Goal: Task Accomplishment & Management: Complete application form

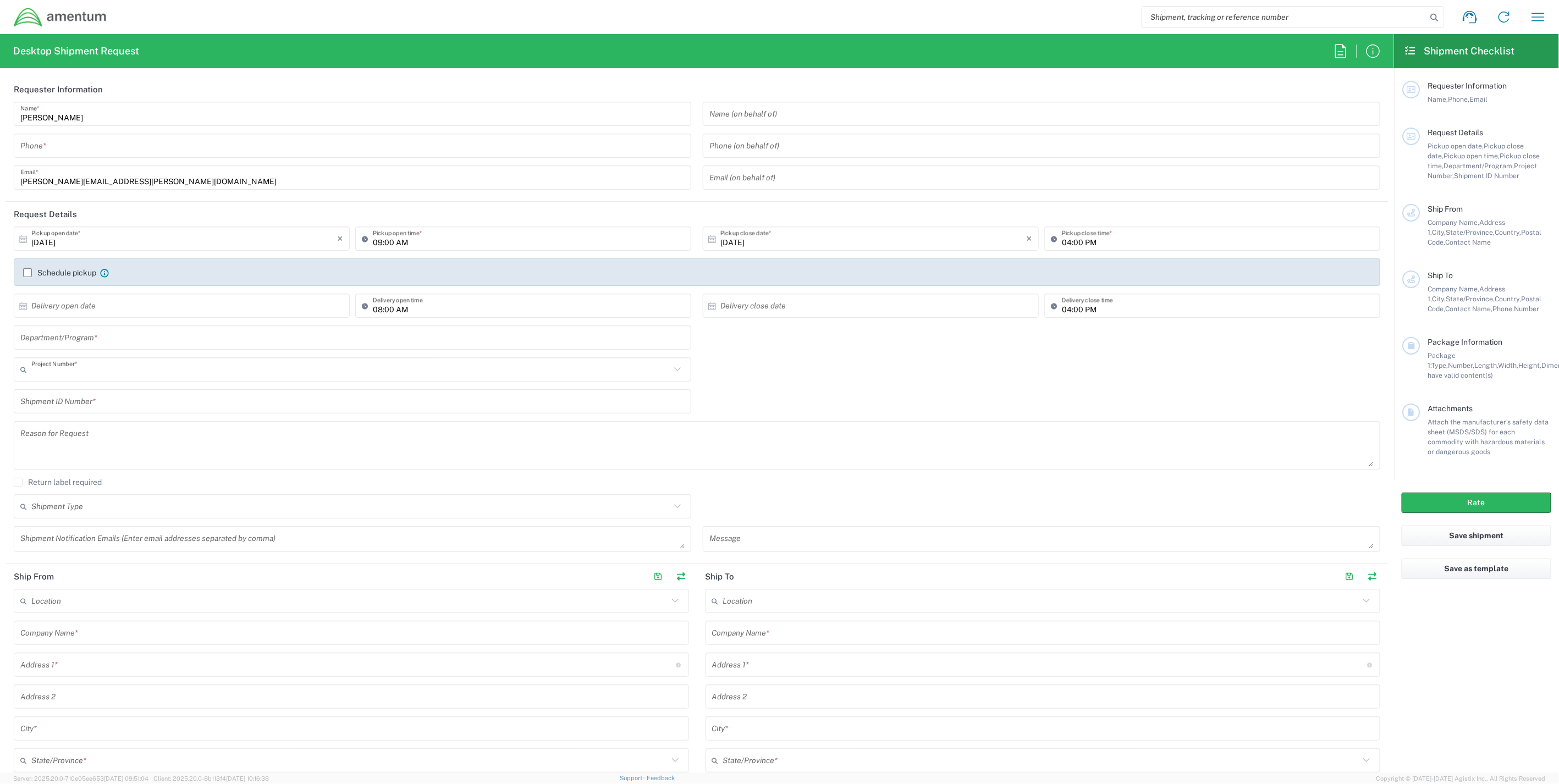
click at [106, 374] on input "text" at bounding box center [350, 369] width 639 height 19
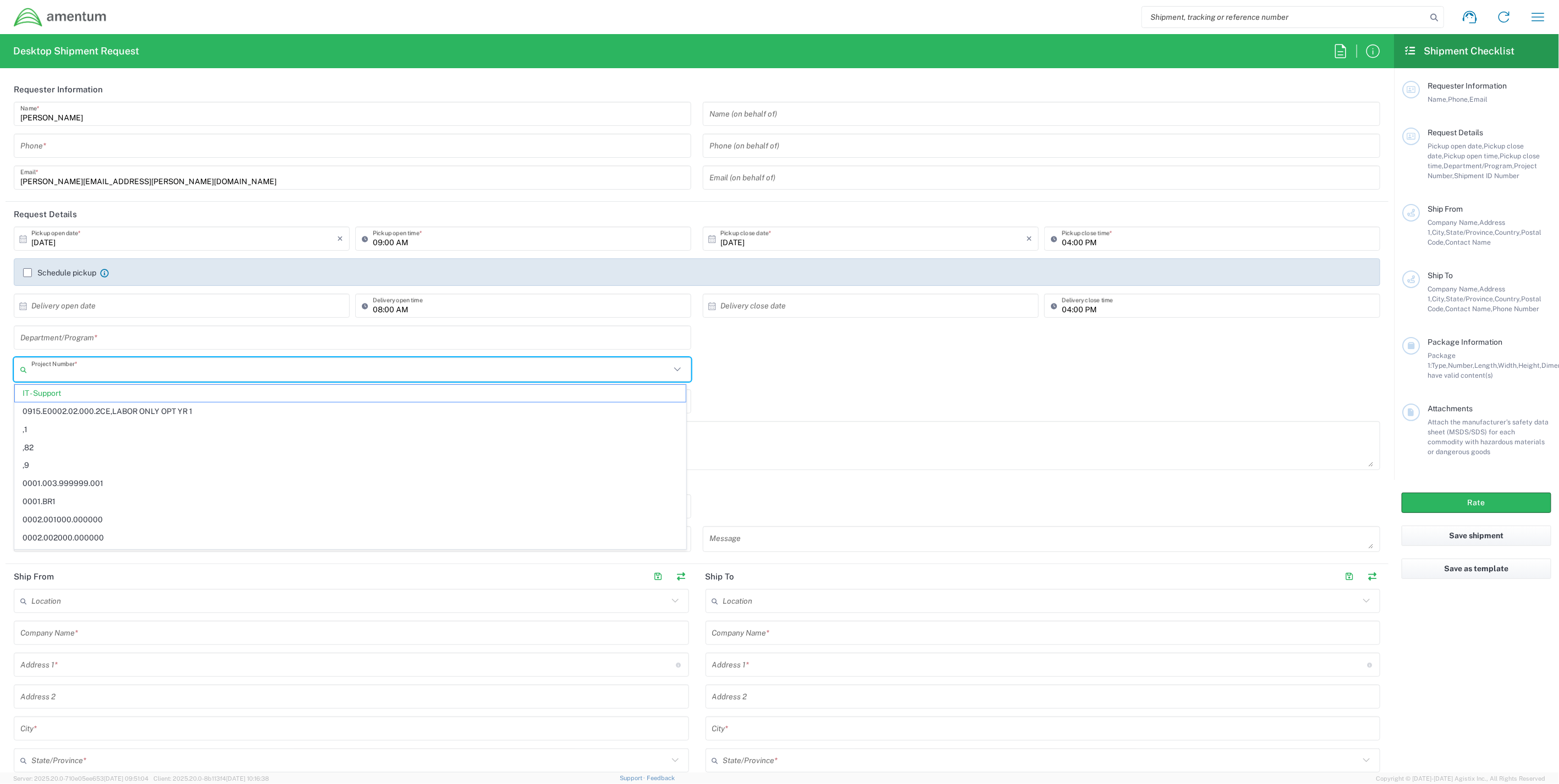
paste input "OH13.101602.CFSAL"
type input "OH13.101602.CFSAL"
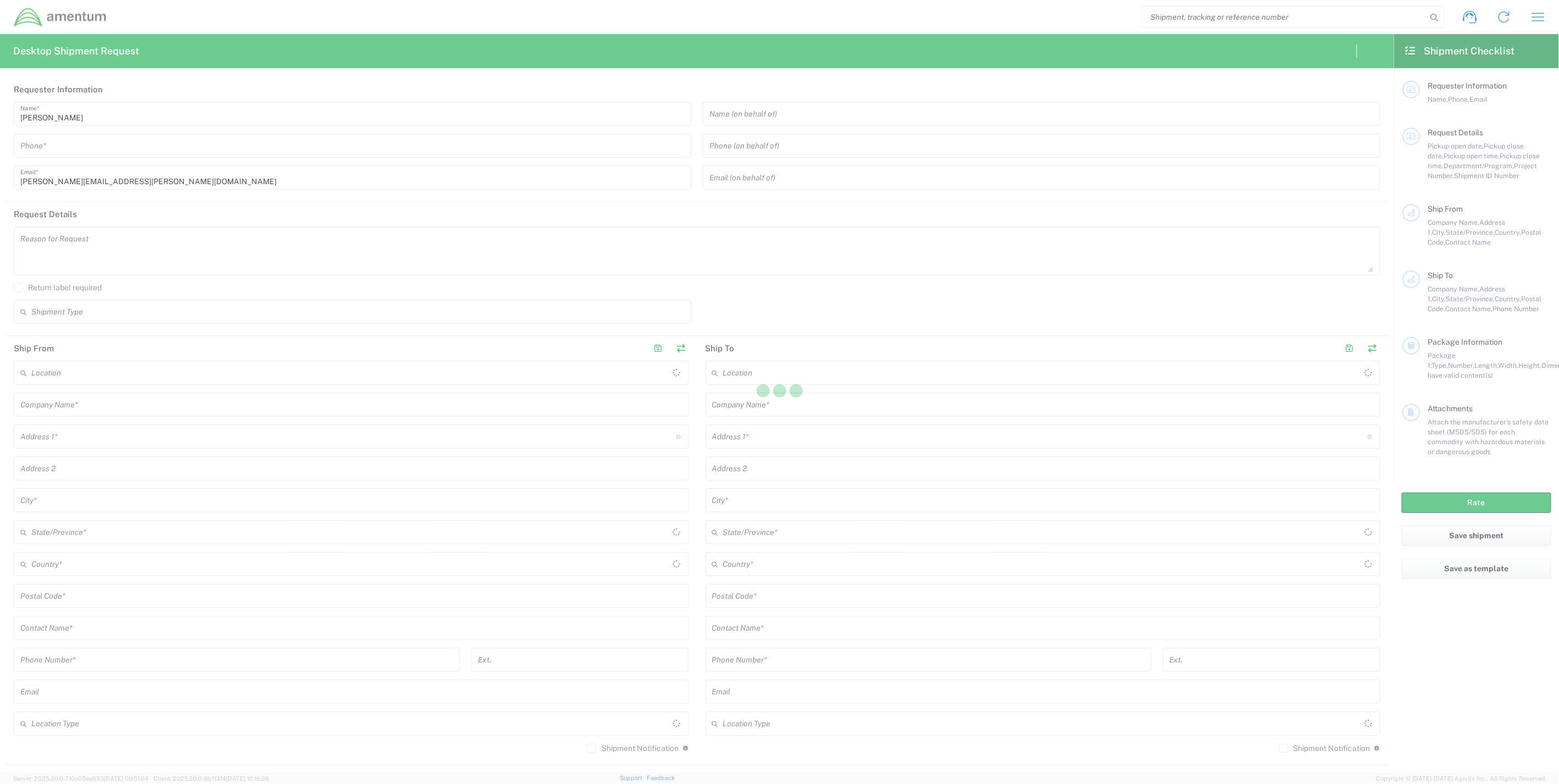
type input "[GEOGRAPHIC_DATA]"
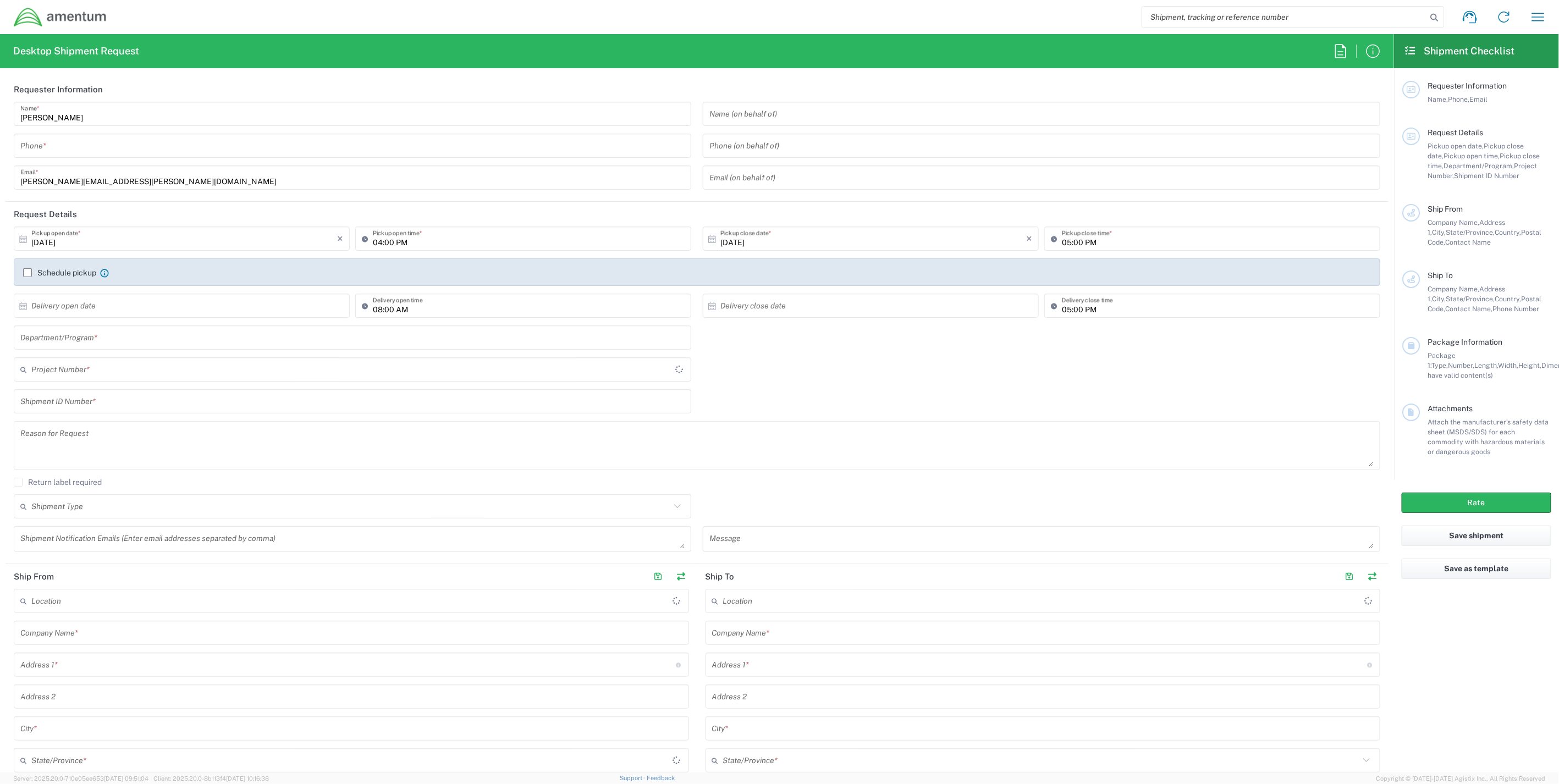
type input "[GEOGRAPHIC_DATA]"
type input "IT - Support"
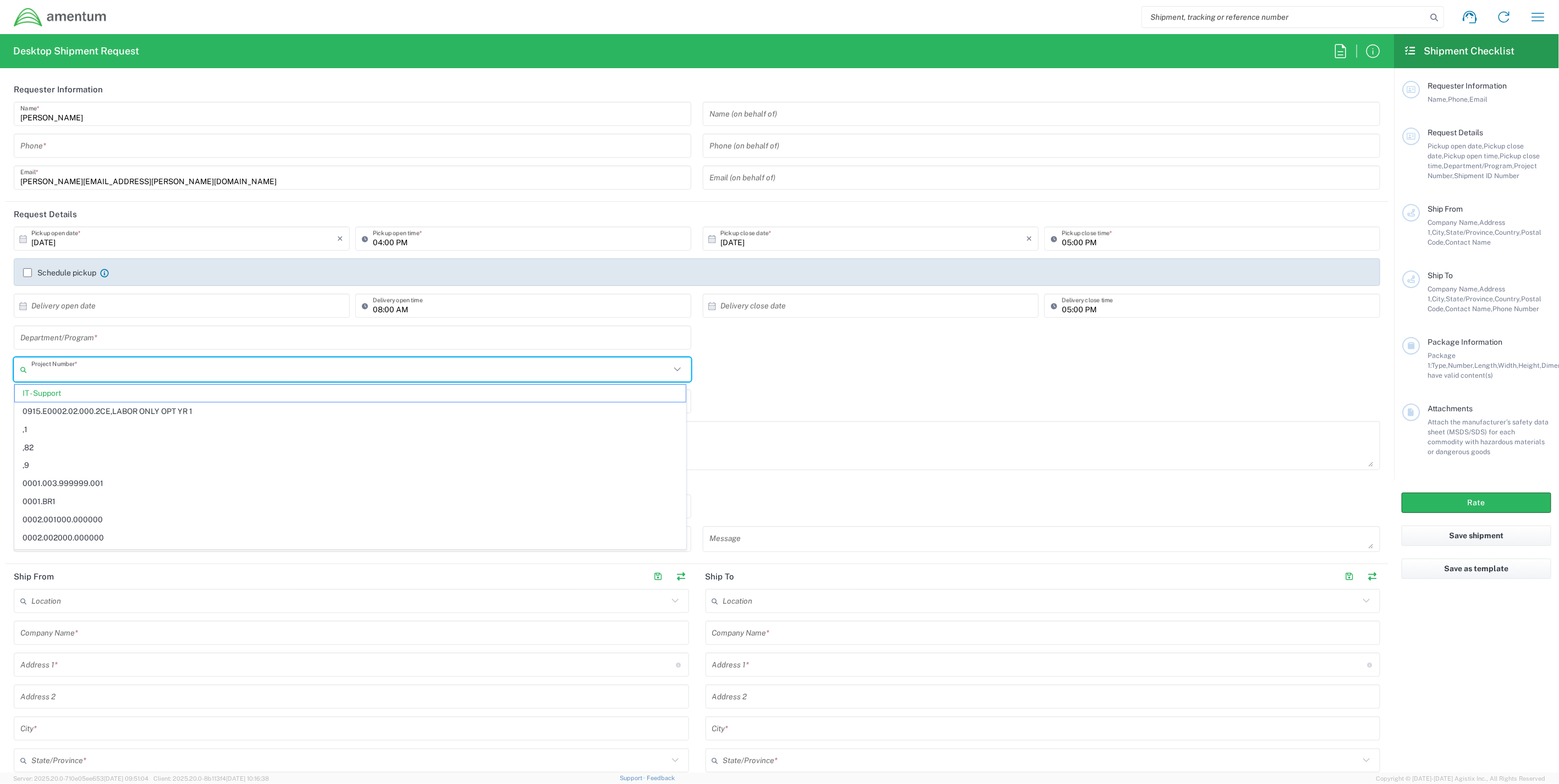
click at [146, 369] on input "text" at bounding box center [350, 369] width 639 height 19
paste input "OH13.101602.CFSAL"
type input "OH13.101602.CFSAL"
click at [117, 394] on span "OH13.101602.CFSAL" at bounding box center [350, 393] width 671 height 17
